Goal: Navigation & Orientation: Find specific page/section

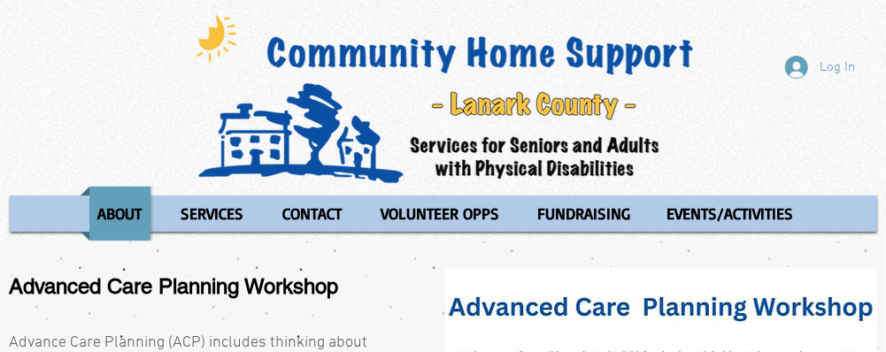
scroll to position [36, 0]
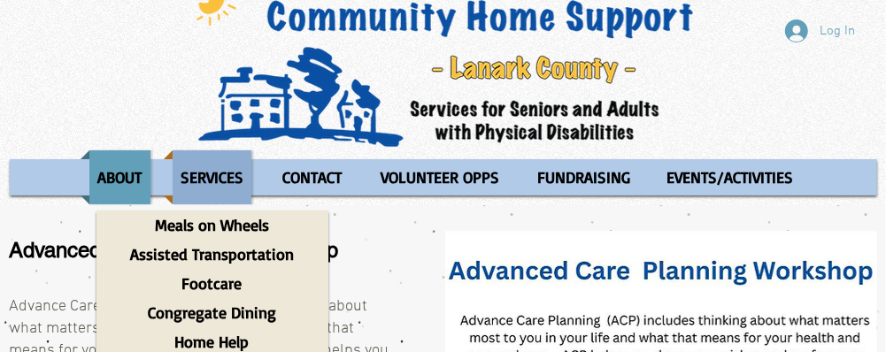
click at [214, 174] on p "SERVICES" at bounding box center [212, 178] width 79 height 54
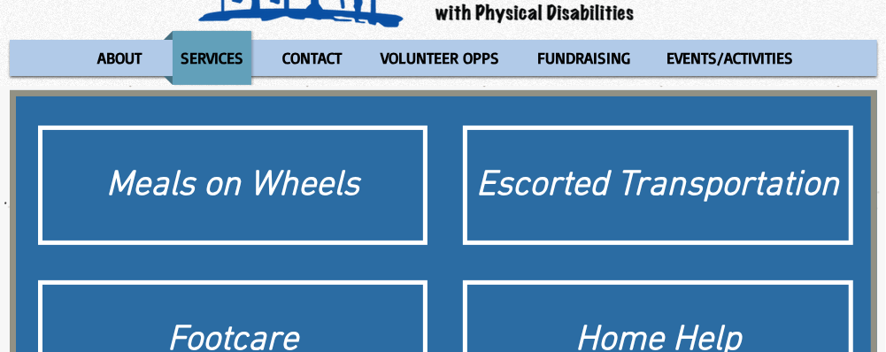
scroll to position [165, 0]
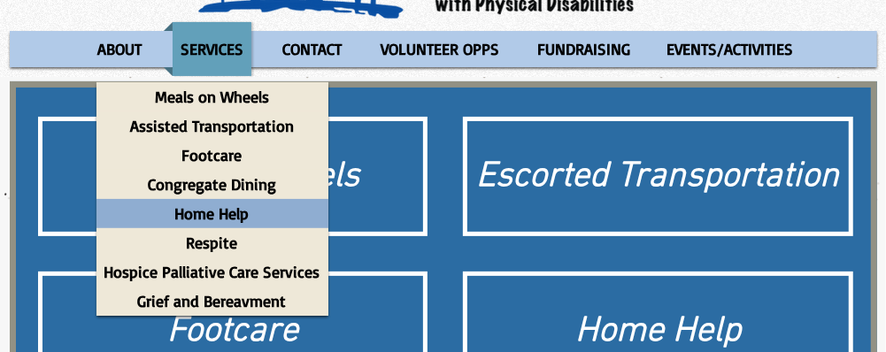
click at [191, 217] on p "Home Help" at bounding box center [212, 213] width 90 height 29
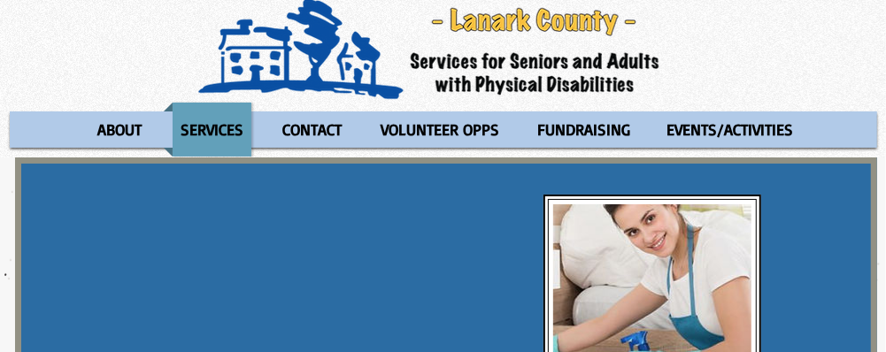
scroll to position [67, 0]
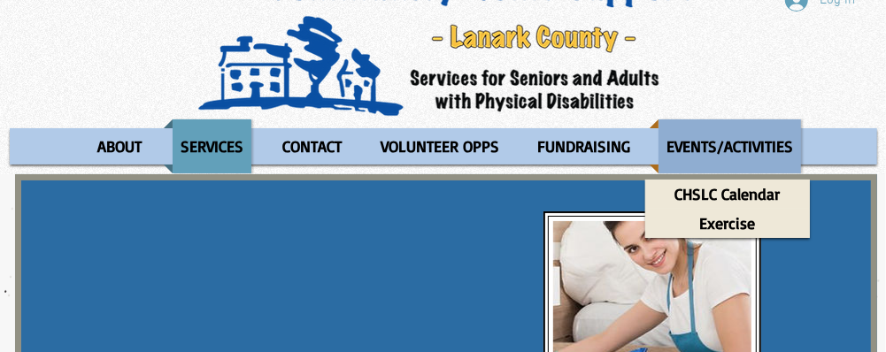
click at [688, 139] on p "EVENTS/ACTIVITIES" at bounding box center [730, 147] width 143 height 54
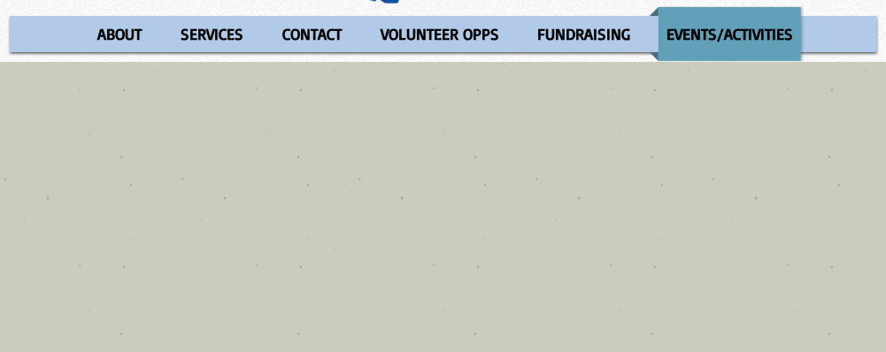
scroll to position [111, 0]
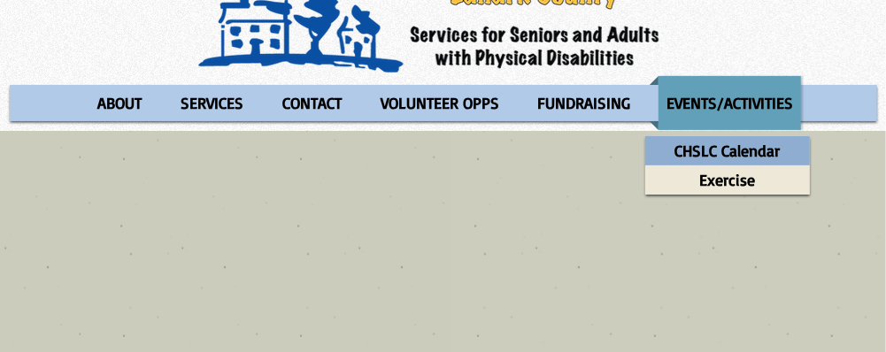
click at [707, 147] on p "CHSLC Calendar" at bounding box center [727, 150] width 121 height 29
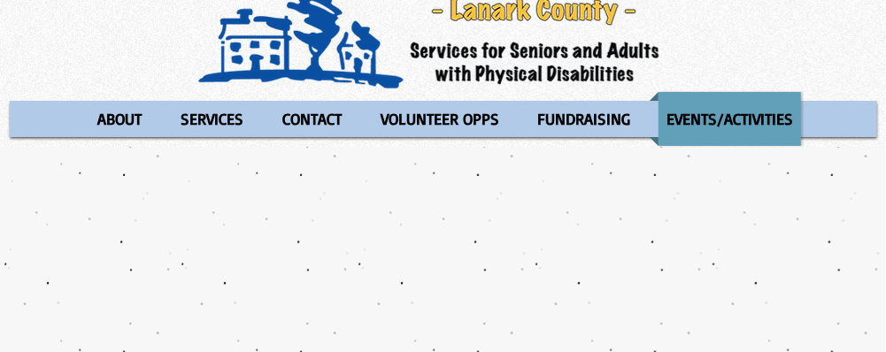
scroll to position [19, 0]
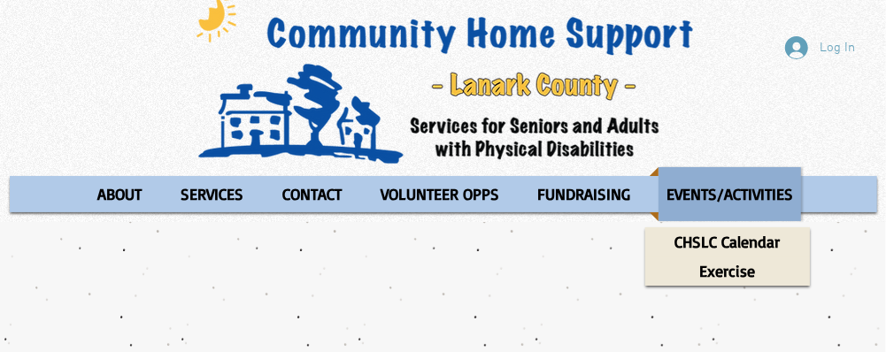
click at [705, 182] on p "EVENTS/ACTIVITIES" at bounding box center [730, 194] width 143 height 54
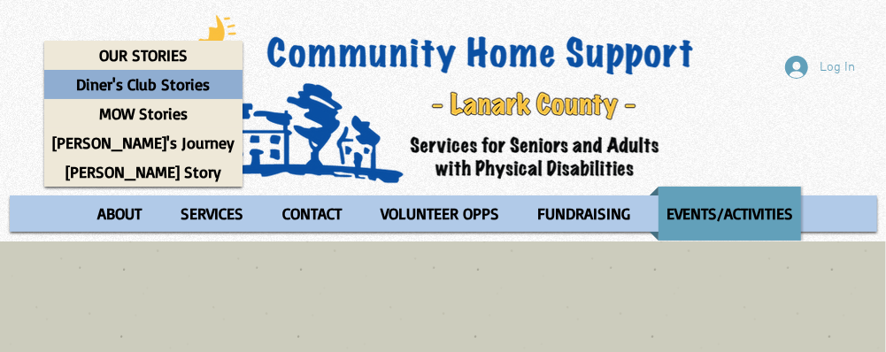
click at [115, 79] on p "Diner's Club Stories" at bounding box center [144, 84] width 150 height 29
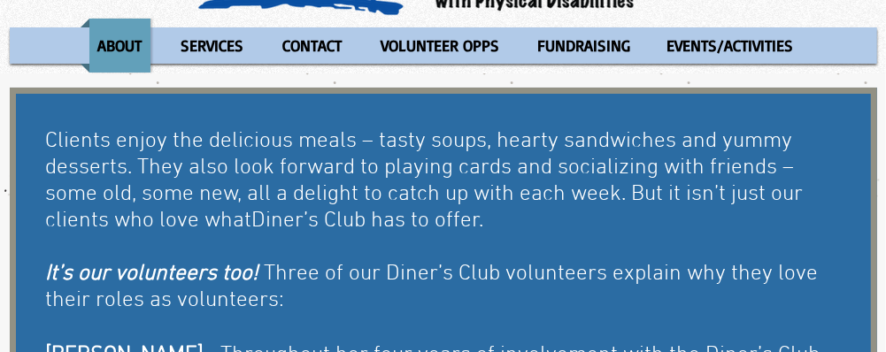
scroll to position [171, 0]
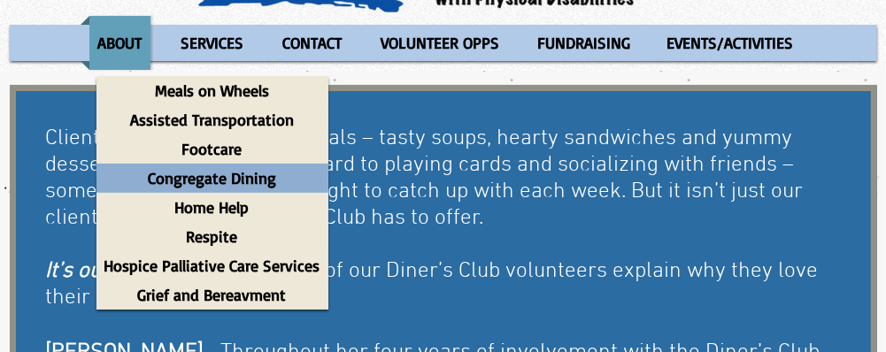
click at [220, 175] on p "Congregate Dining" at bounding box center [212, 178] width 144 height 29
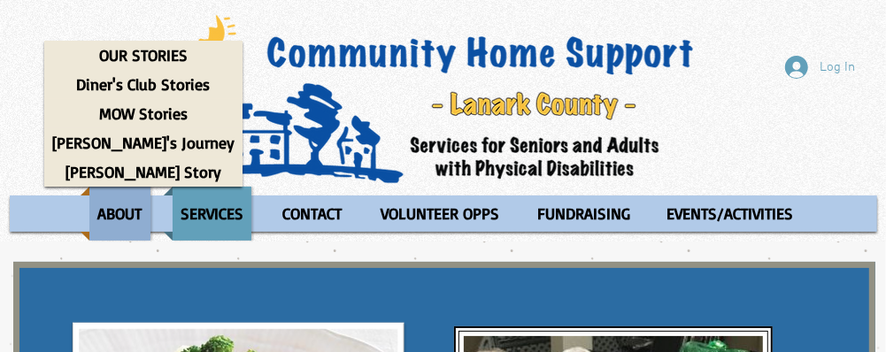
click at [124, 213] on p "ABOUT" at bounding box center [120, 214] width 60 height 54
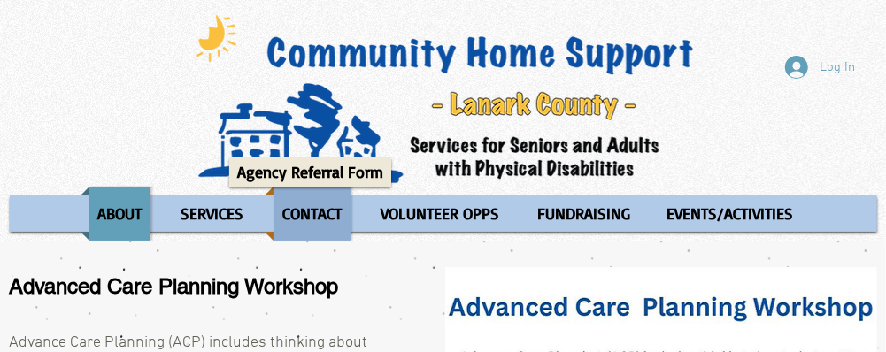
click at [319, 206] on p "CONTACT" at bounding box center [312, 214] width 75 height 54
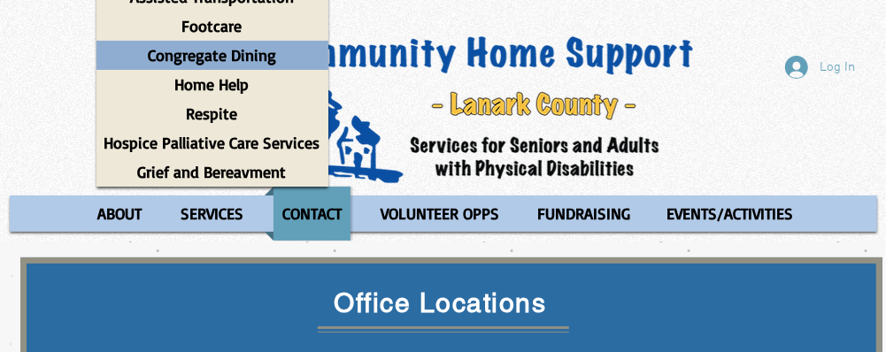
click at [195, 66] on p "Congregate Dining" at bounding box center [212, 55] width 144 height 29
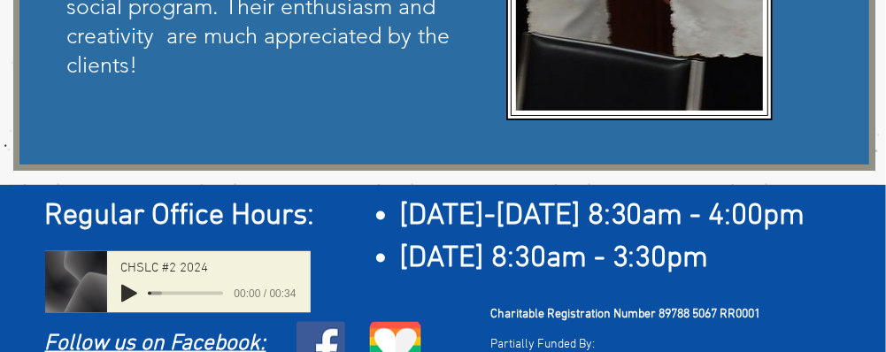
scroll to position [1306, 0]
